Goal: Information Seeking & Learning: Learn about a topic

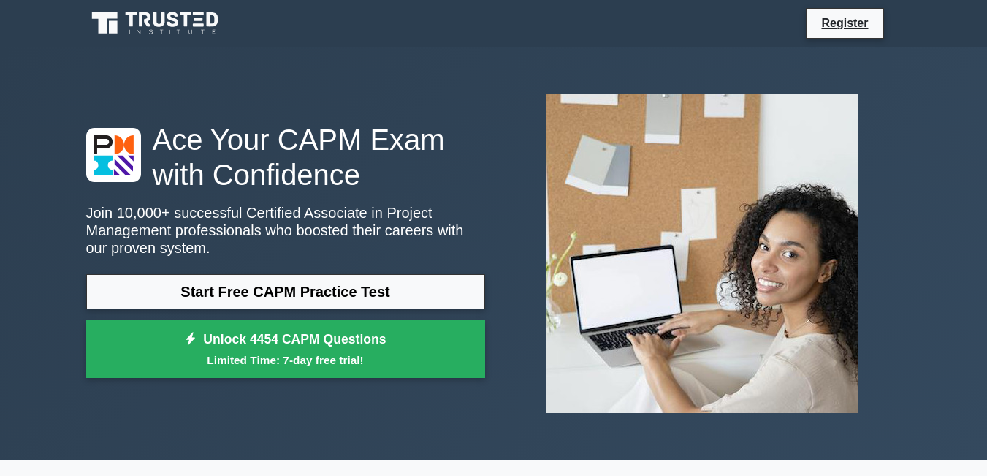
click at [363, 317] on div "Start Free CAPM Practice Test Unlock 4454 CAPM Questions Limited Time: 7-day fr…" at bounding box center [285, 330] width 399 height 112
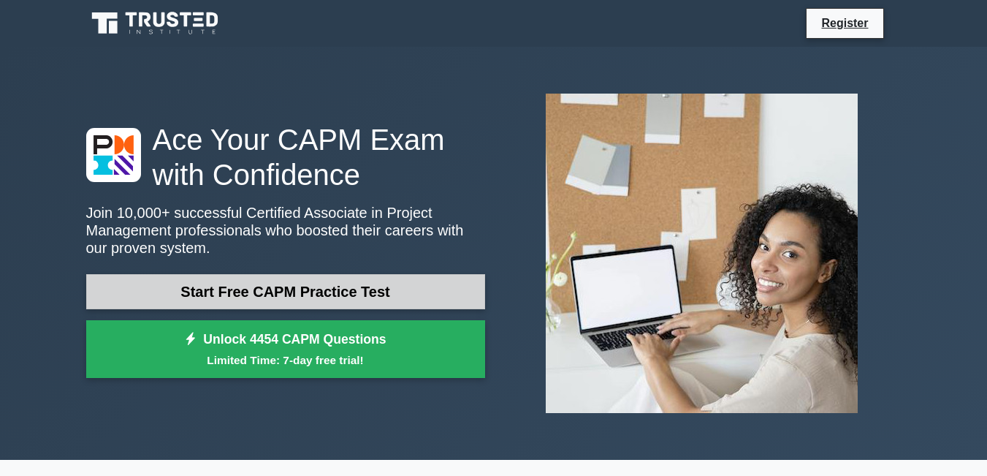
click at [367, 302] on link "Start Free CAPM Practice Test" at bounding box center [285, 291] width 399 height 35
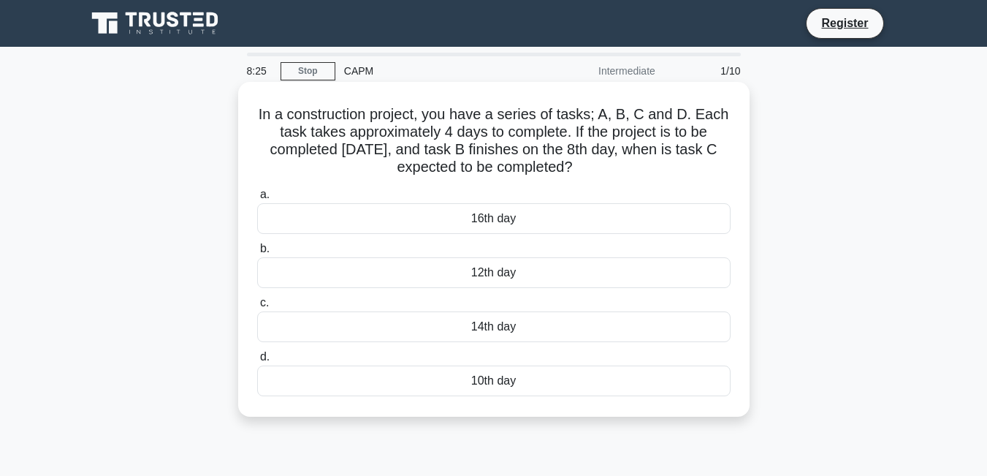
click at [489, 272] on div "12th day" at bounding box center [493, 272] width 473 height 31
click at [257, 253] on input "b. 12th day" at bounding box center [257, 248] width 0 height 9
